Goal: Task Accomplishment & Management: Complete application form

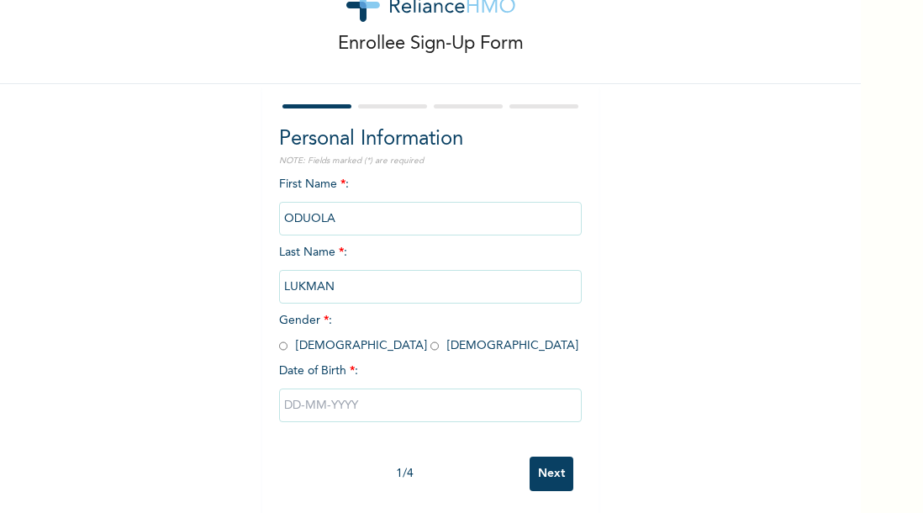
scroll to position [64, 0]
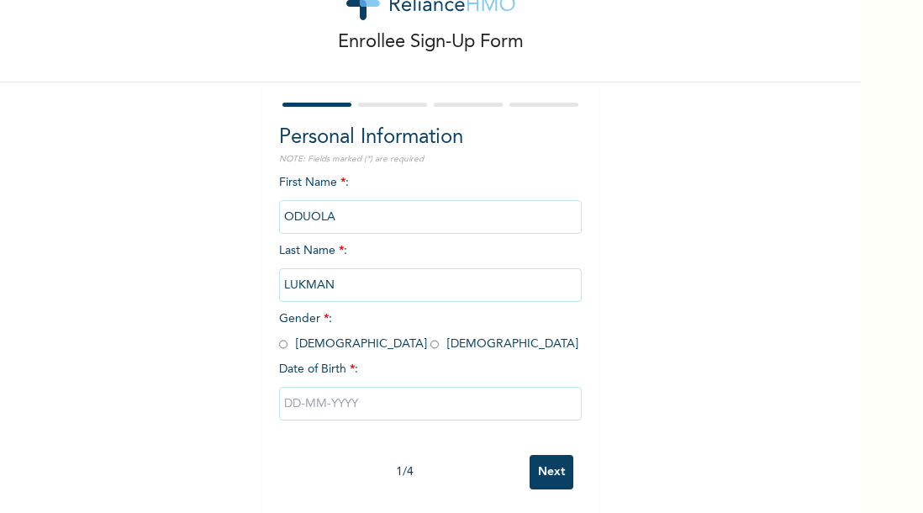
click at [279, 344] on input "radio" at bounding box center [283, 344] width 8 height 16
radio input "true"
click at [334, 402] on input "text" at bounding box center [430, 404] width 303 height 34
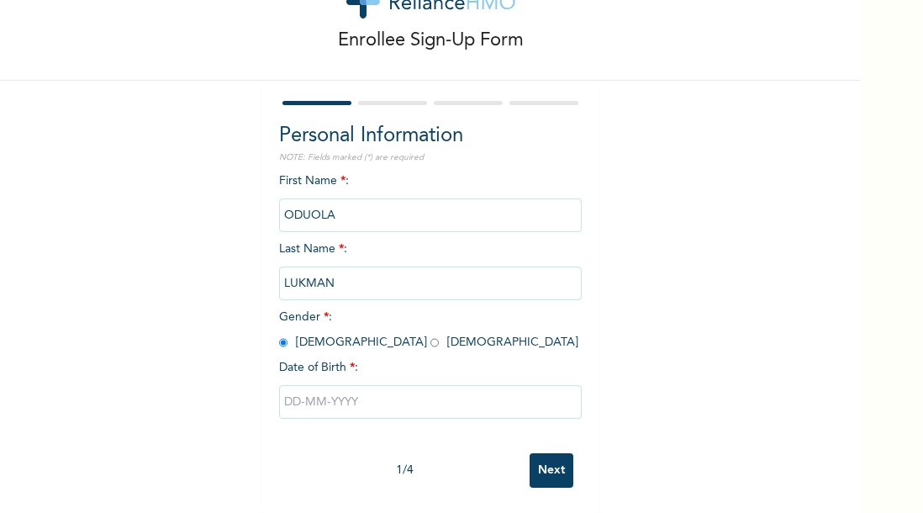
select select "8"
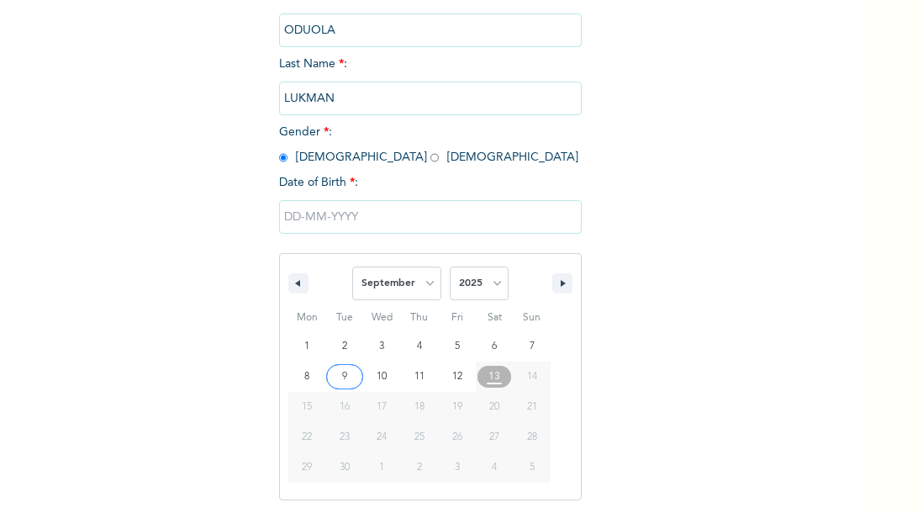
scroll to position [251, 0]
click at [294, 214] on input "text" at bounding box center [430, 216] width 303 height 34
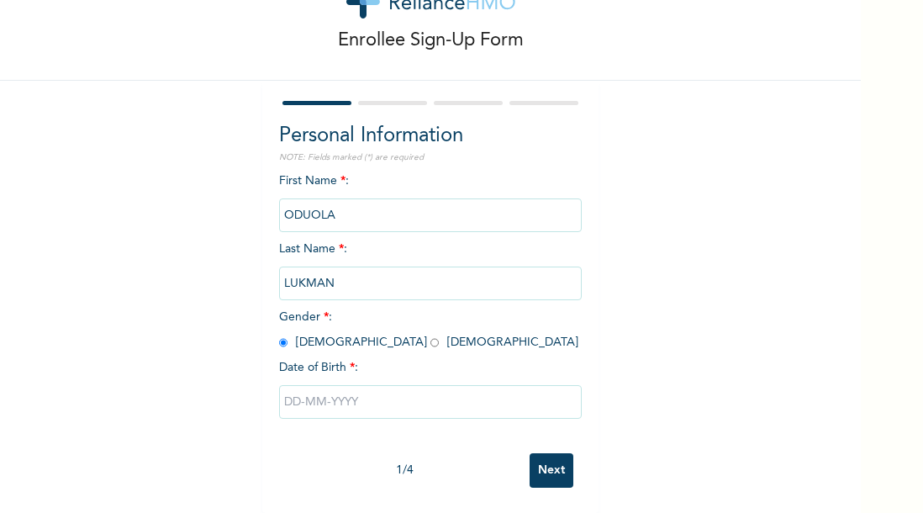
click at [295, 385] on input "text" at bounding box center [430, 402] width 303 height 34
select select "8"
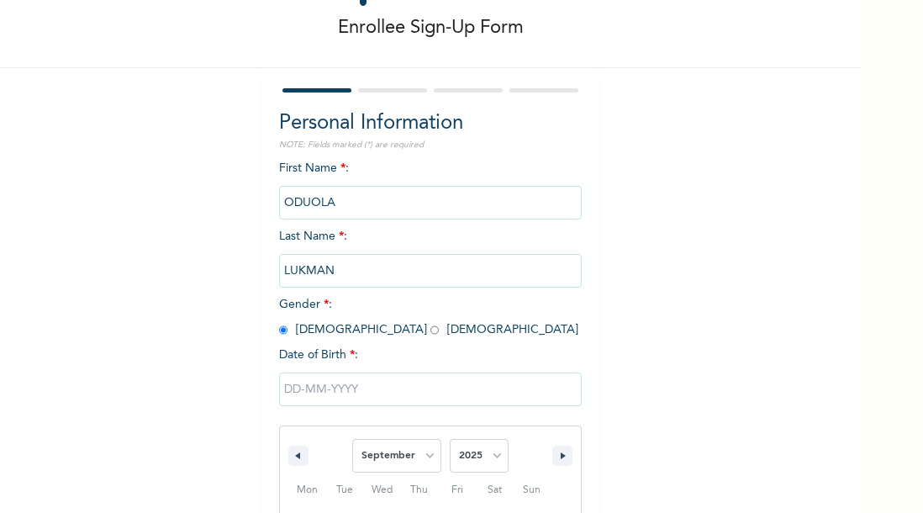
scroll to position [251, 0]
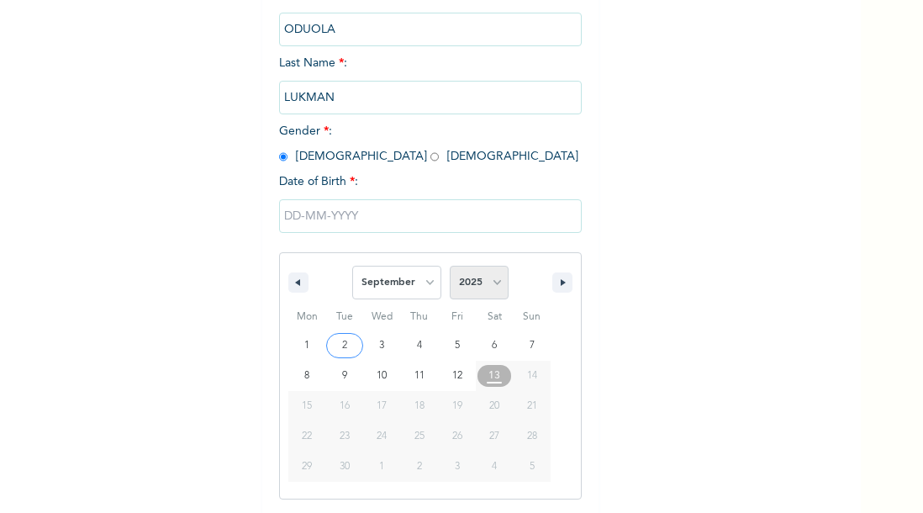
click at [493, 286] on select "2025 2024 2023 2022 2021 2020 2019 2018 2017 2016 2015 2014 2013 2012 2011 2010…" at bounding box center [479, 283] width 59 height 34
click at [450, 266] on select "2025 2024 2023 2022 2021 2020 2019 2018 2017 2016 2015 2014 2013 2012 2011 2010…" at bounding box center [479, 283] width 59 height 34
click at [489, 281] on select "2025 2024 2023 2022 2021 2020 2019 2018 2017 2016 2015 2014 2013 2012 2011 2010…" at bounding box center [479, 283] width 59 height 34
select select "1991"
click at [450, 266] on select "2025 2024 2023 2022 2021 2020 2019 2018 2017 2016 2015 2014 2013 2012 2011 2010…" at bounding box center [479, 283] width 59 height 34
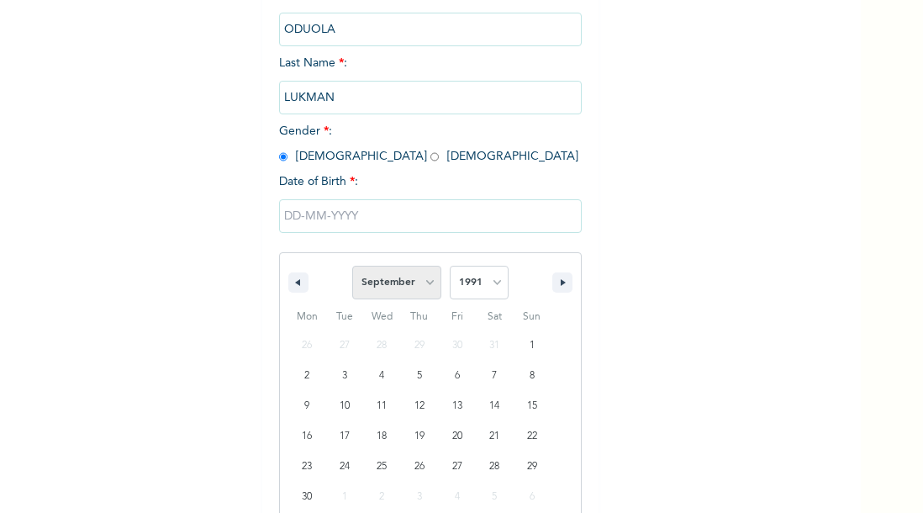
click at [423, 282] on select "January February March April May June July August September October November De…" at bounding box center [396, 283] width 89 height 34
select select "5"
click at [352, 266] on select "January February March April May June July August September October November De…" at bounding box center [396, 283] width 89 height 34
type input "[DATE]"
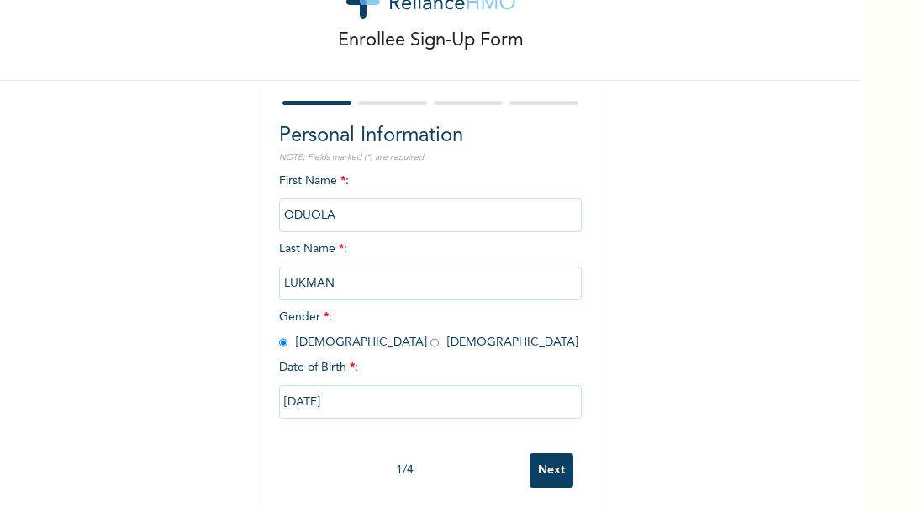
scroll to position [78, 0]
click at [351, 393] on input "[DATE]" at bounding box center [430, 402] width 303 height 34
select select "5"
select select "1991"
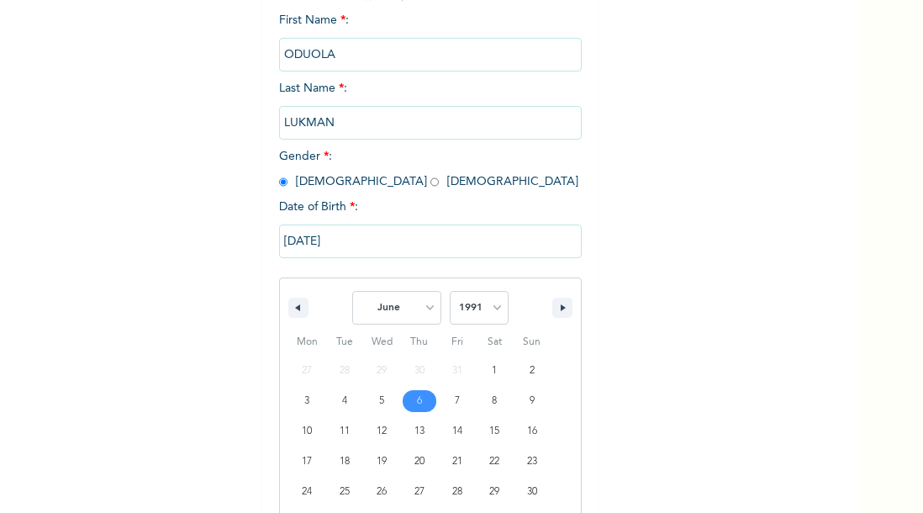
scroll to position [251, 0]
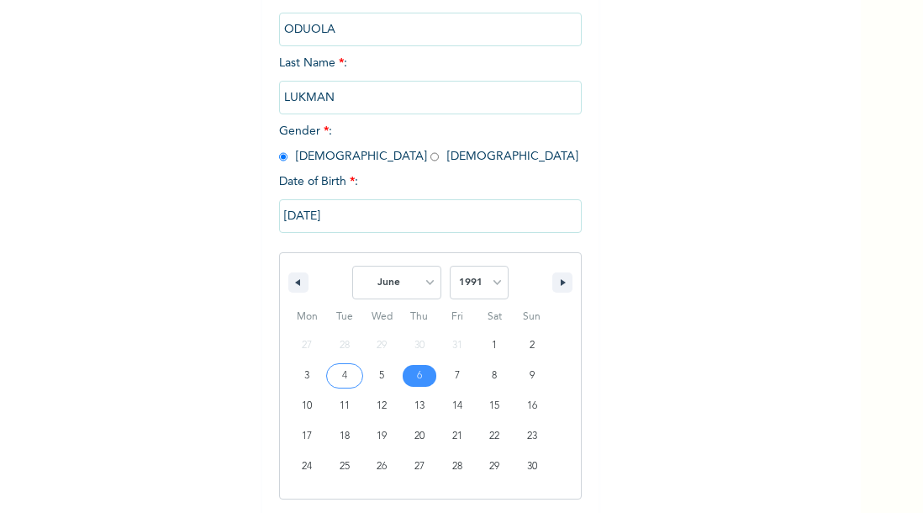
click at [288, 216] on input "[DATE]" at bounding box center [430, 216] width 303 height 34
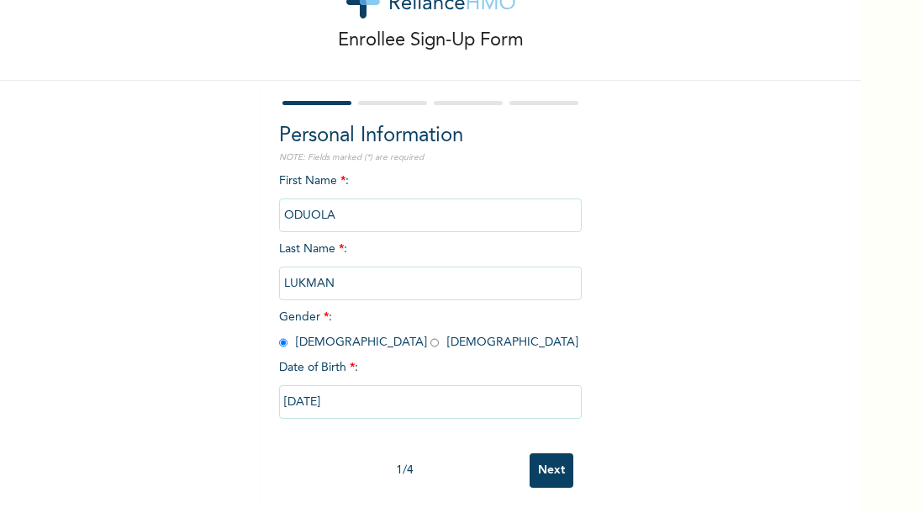
scroll to position [78, 0]
click at [366, 390] on input "[DATE]" at bounding box center [430, 402] width 303 height 34
select select "5"
select select "1991"
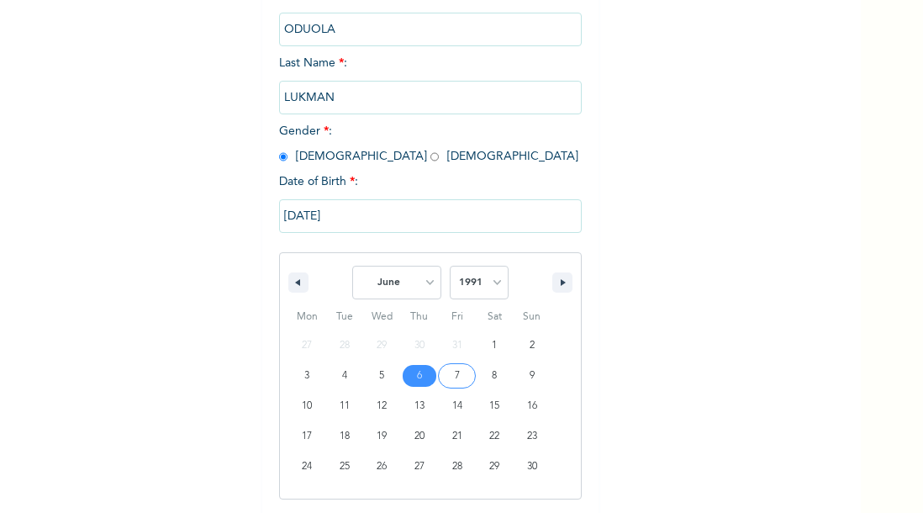
type input "[DATE]"
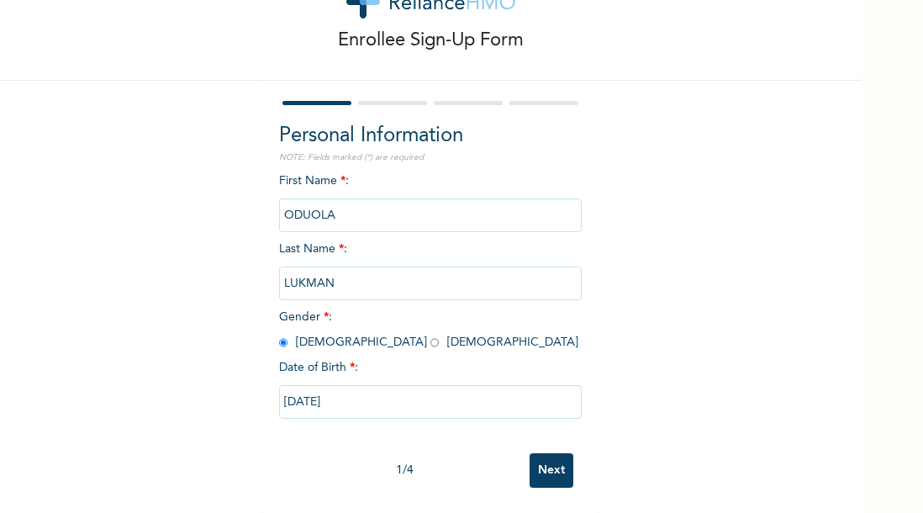
click at [292, 391] on input "[DATE]" at bounding box center [430, 402] width 303 height 34
select select "5"
select select "1991"
click at [403, 389] on input "[DATE]" at bounding box center [430, 402] width 303 height 34
select select "5"
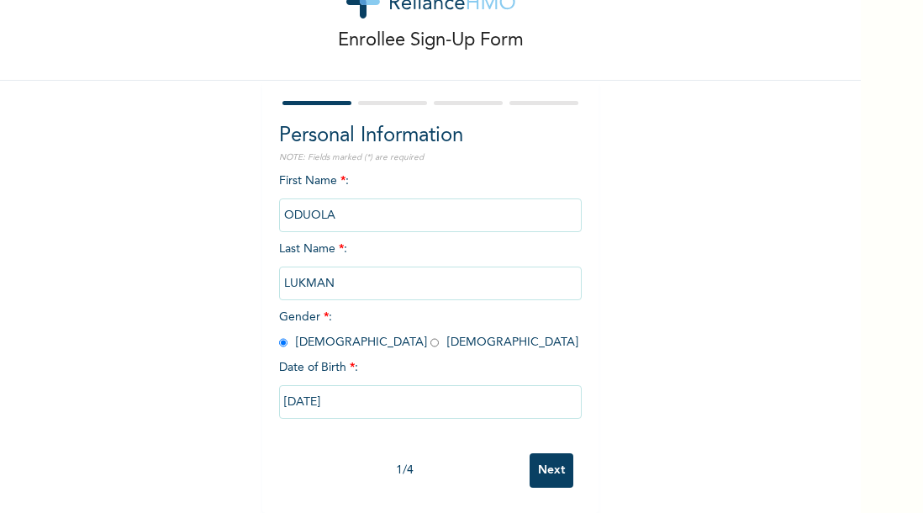
select select "1991"
click at [634, 387] on div "Enrollee Sign-Up Form Personal Information NOTE: Fields marked (*) are required…" at bounding box center [430, 223] width 861 height 578
click at [548, 455] on input "Next" at bounding box center [551, 470] width 44 height 34
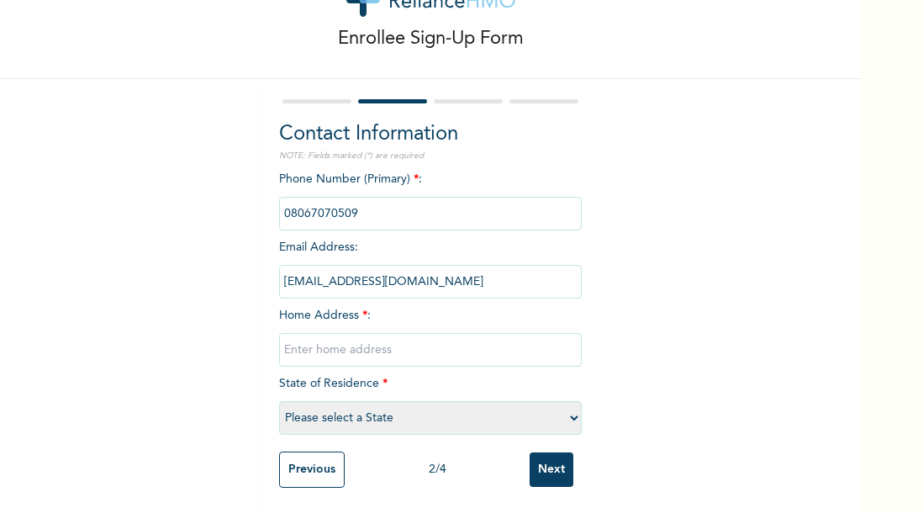
click at [303, 342] on input "text" at bounding box center [430, 350] width 303 height 34
paste input "[STREET_ADDRESS]."
type input "[STREET_ADDRESS]."
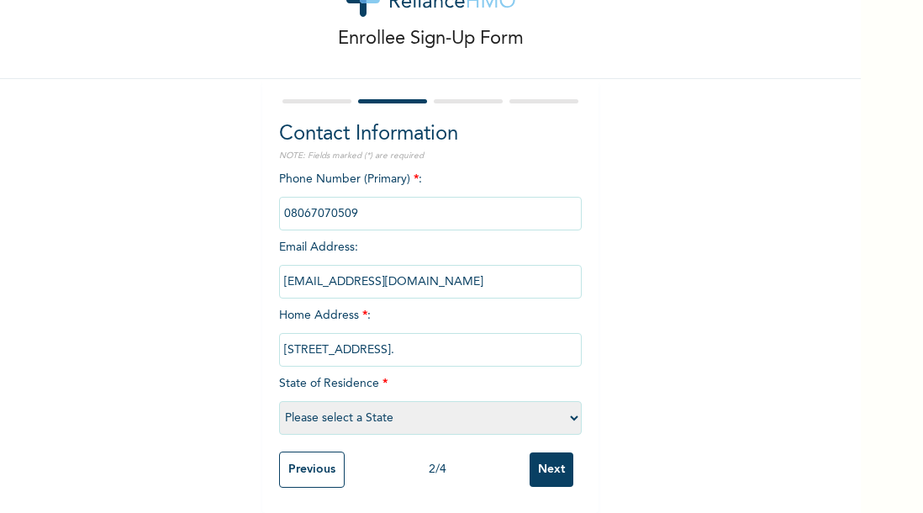
click at [410, 408] on select "Please select a State [PERSON_NAME] (FCT) [PERSON_NAME] Ibom [GEOGRAPHIC_DATA] …" at bounding box center [430, 418] width 303 height 34
select select "33"
click at [279, 401] on select "Please select a State [PERSON_NAME] (FCT) [PERSON_NAME] Ibom [GEOGRAPHIC_DATA] …" at bounding box center [430, 418] width 303 height 34
click at [554, 455] on input "Next" at bounding box center [551, 469] width 44 height 34
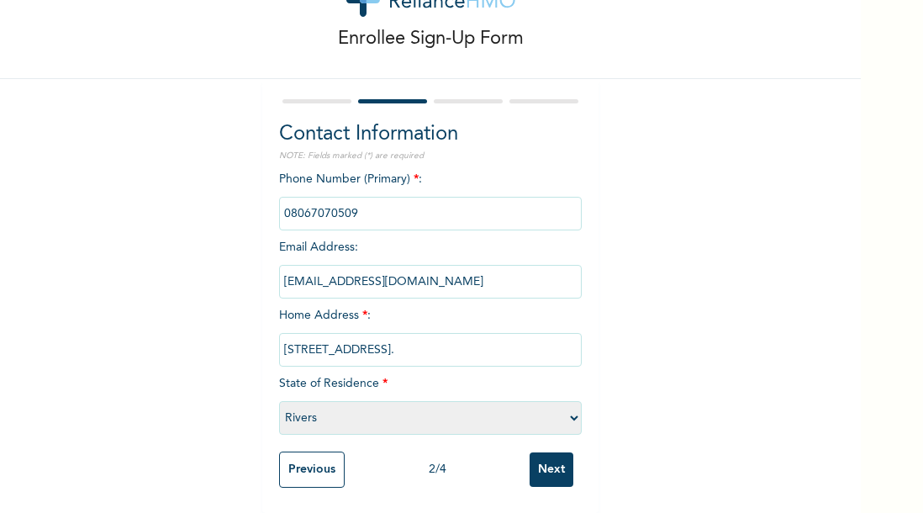
scroll to position [0, 0]
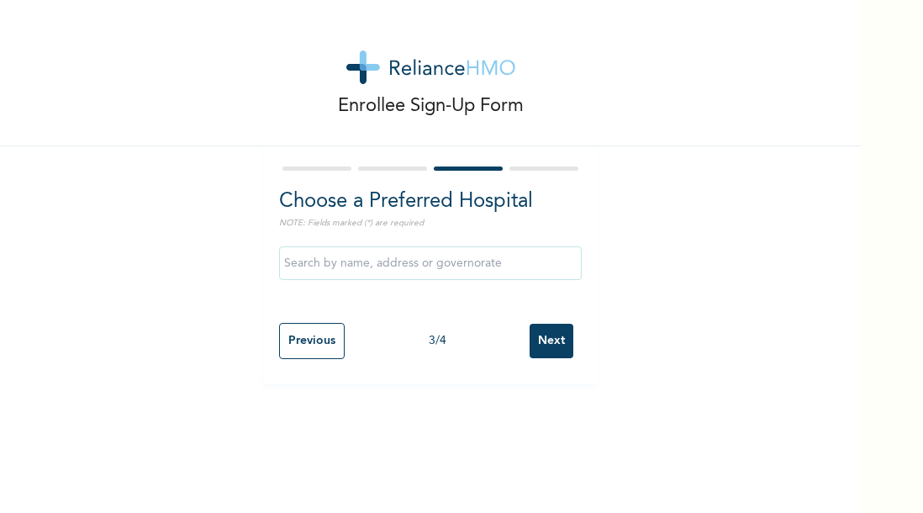
click at [464, 266] on input "text" at bounding box center [430, 263] width 303 height 34
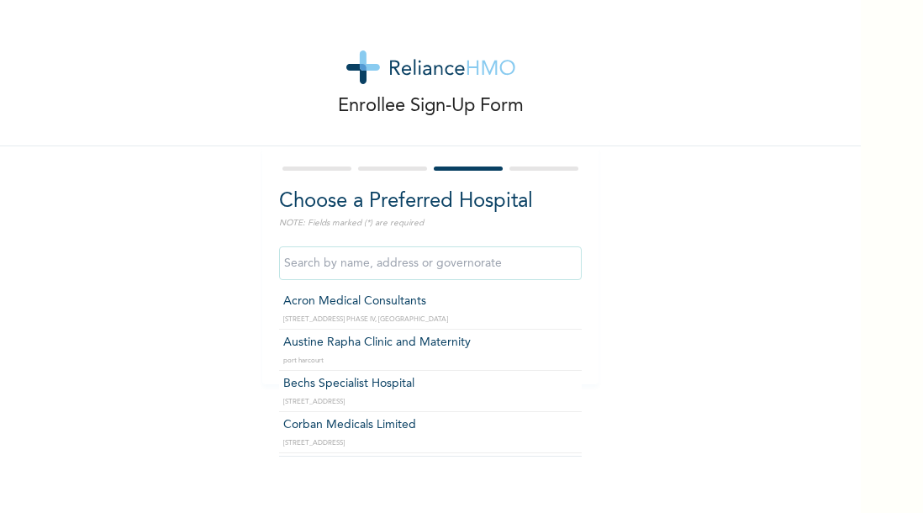
paste input "[STREET_ADDRESS]."
type input "[STREET_ADDRESS]."
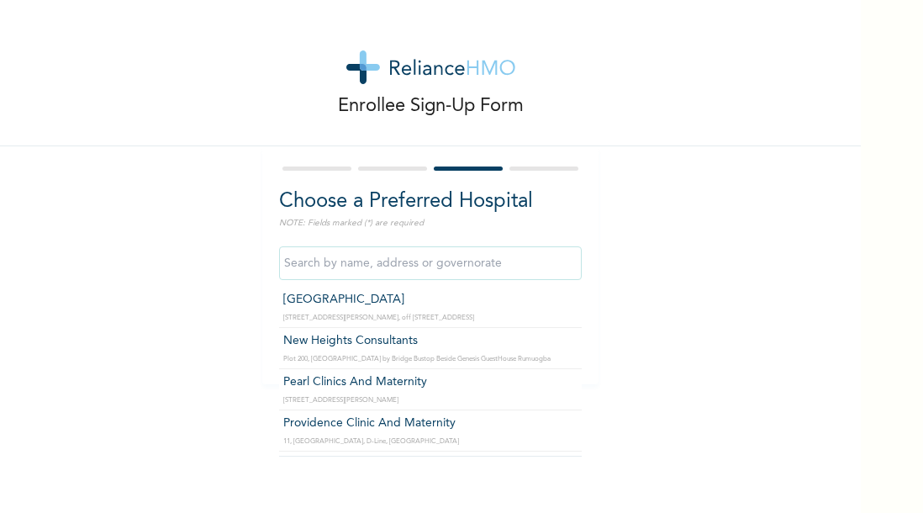
scroll to position [219, 0]
click at [447, 269] on input "text" at bounding box center [430, 263] width 303 height 34
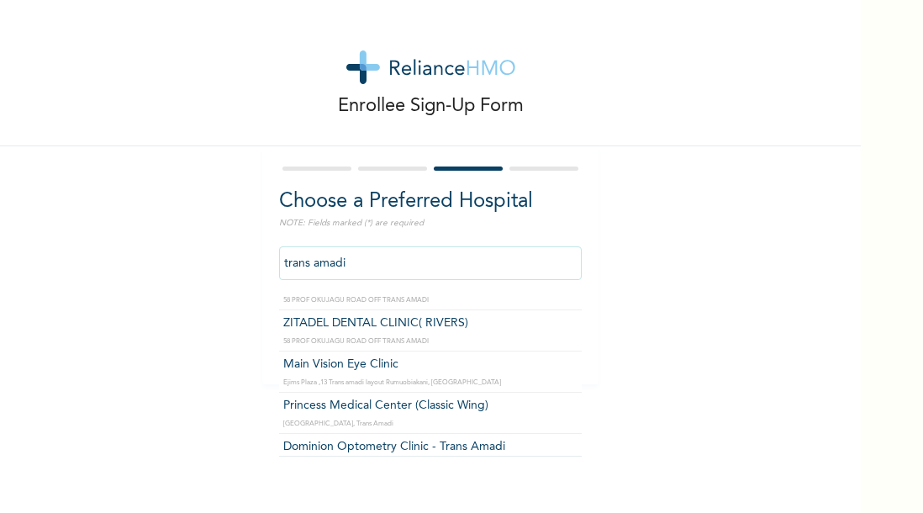
scroll to position [69, 0]
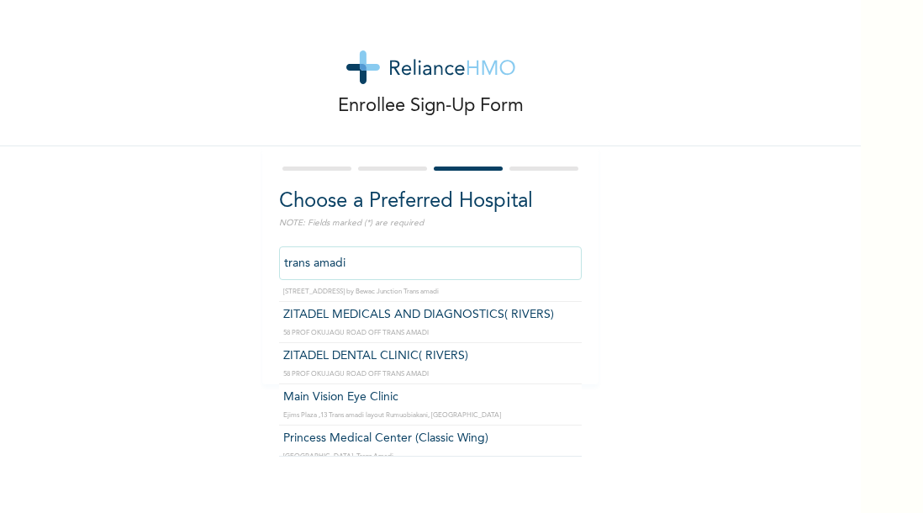
type input "ZITADEL MEDICALS AND DIAGNOSTICS( RIVERS)"
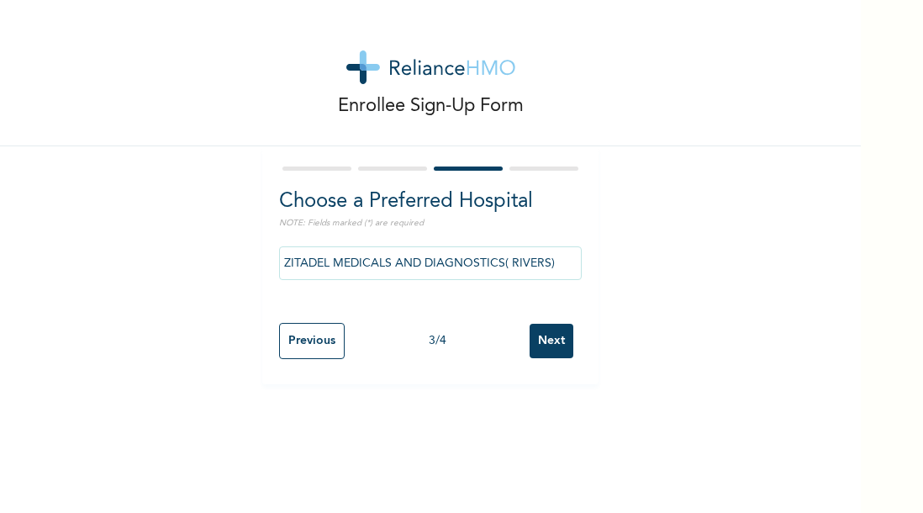
click at [554, 338] on input "Next" at bounding box center [551, 341] width 44 height 34
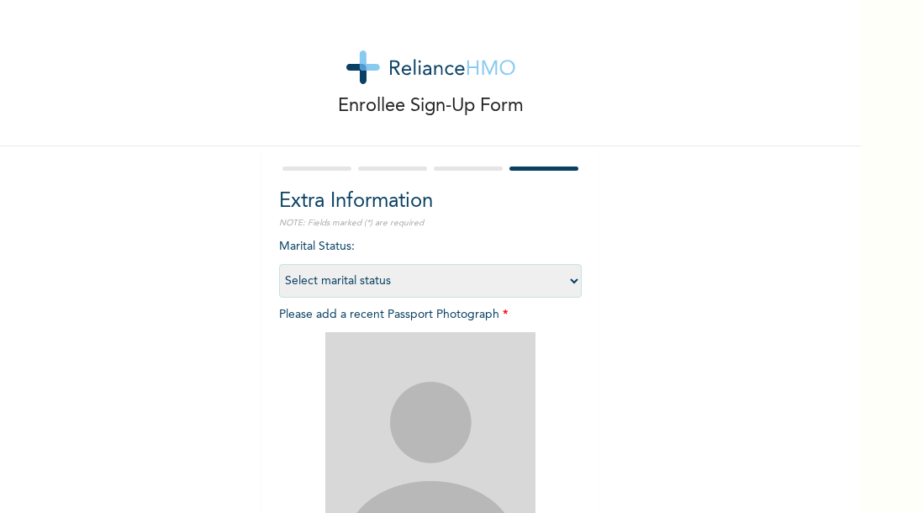
click at [567, 282] on select "Select marital status [DEMOGRAPHIC_DATA] Married [DEMOGRAPHIC_DATA] Widow/[DEMO…" at bounding box center [430, 281] width 303 height 34
select select "2"
click at [279, 264] on select "Select marital status [DEMOGRAPHIC_DATA] Married [DEMOGRAPHIC_DATA] Widow/[DEMO…" at bounding box center [430, 281] width 303 height 34
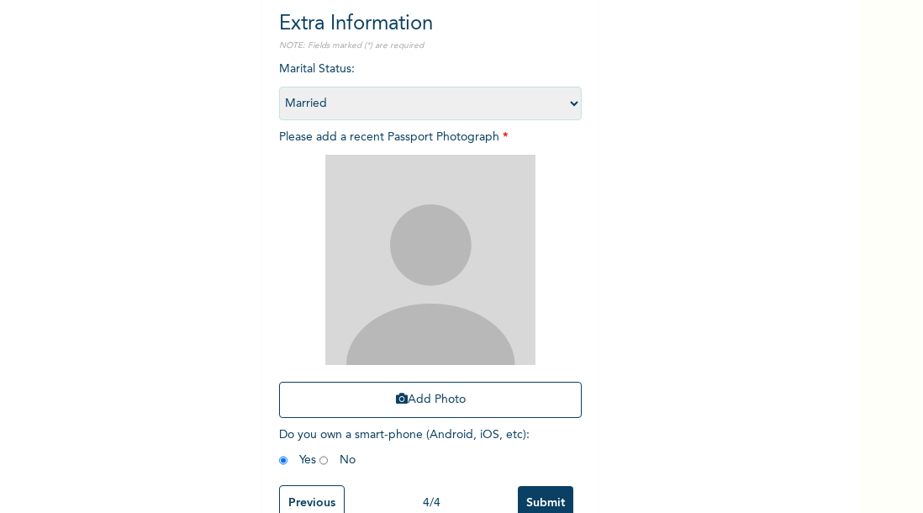
scroll to position [195, 0]
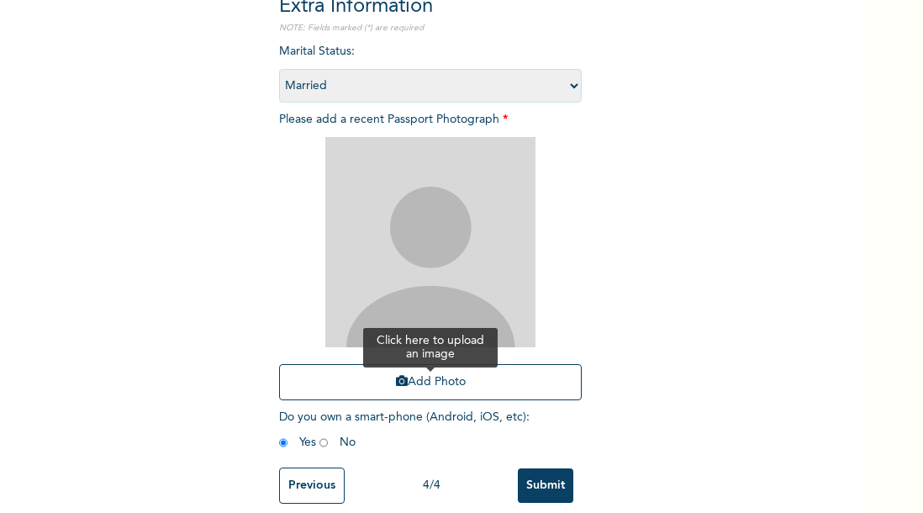
click at [419, 377] on button "Add Photo" at bounding box center [430, 382] width 303 height 36
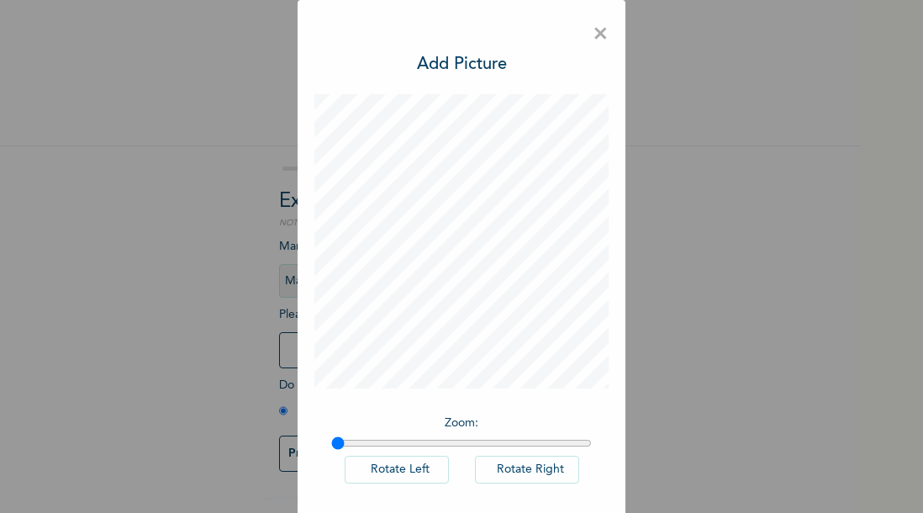
scroll to position [74, 0]
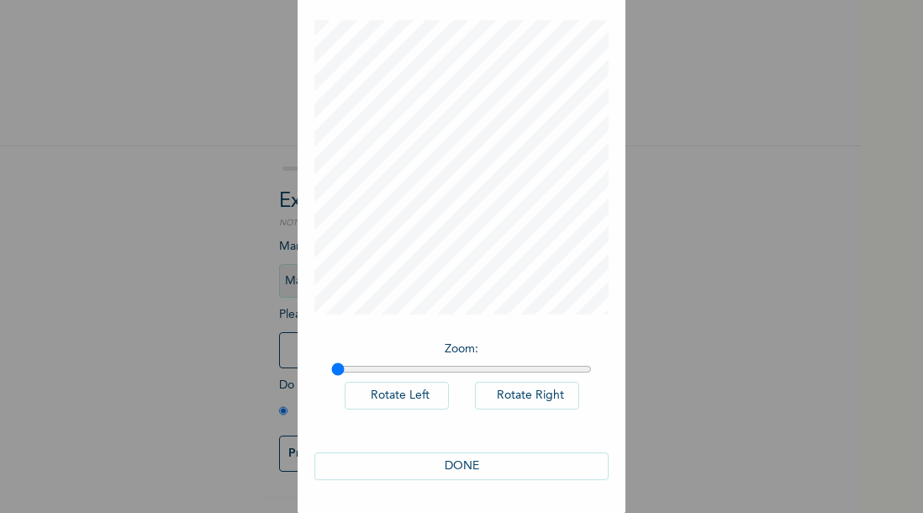
click at [452, 461] on button "DONE" at bounding box center [461, 466] width 294 height 28
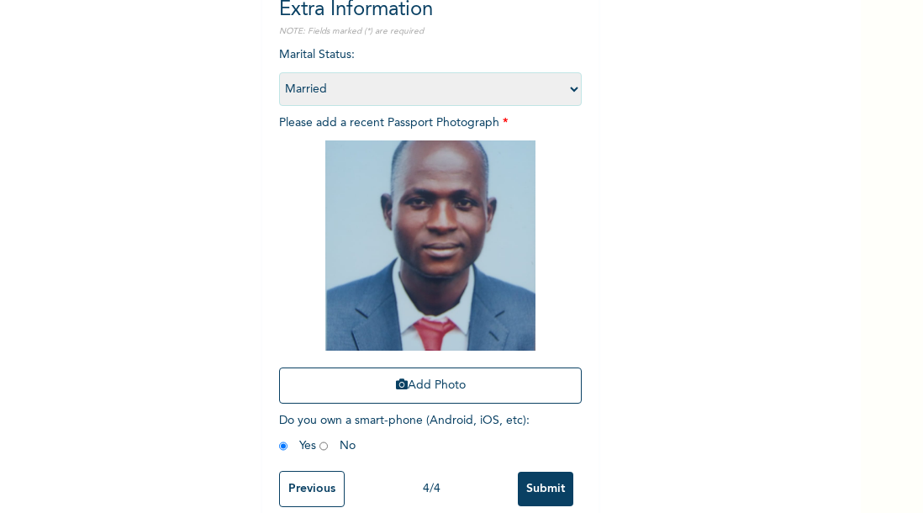
scroll to position [224, 0]
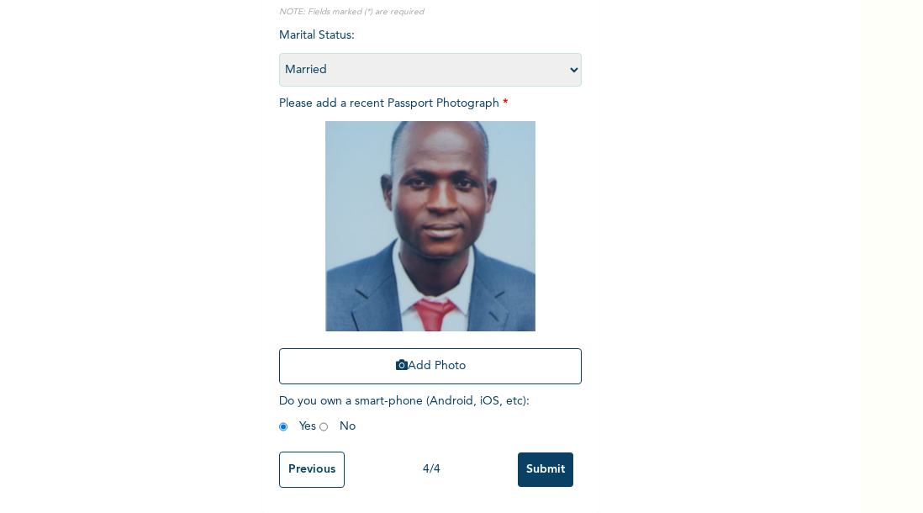
click at [533, 455] on input "Submit" at bounding box center [545, 469] width 55 height 34
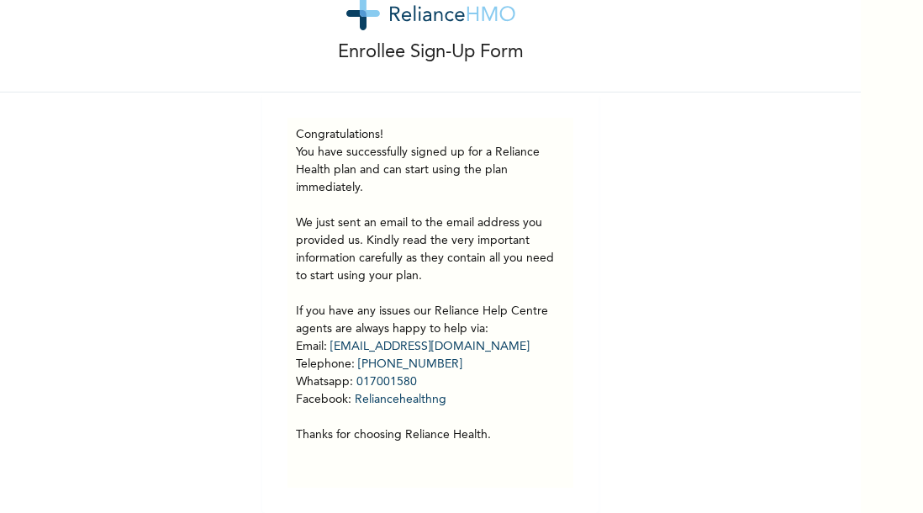
scroll to position [66, 0]
